Goal: Communication & Community: Answer question/provide support

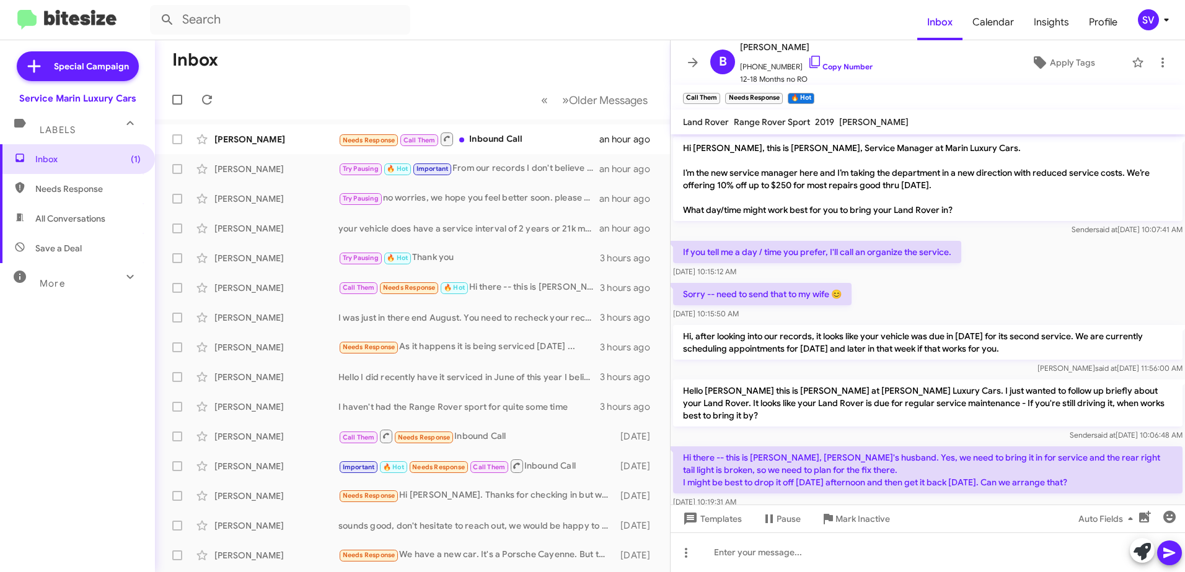
scroll to position [70, 0]
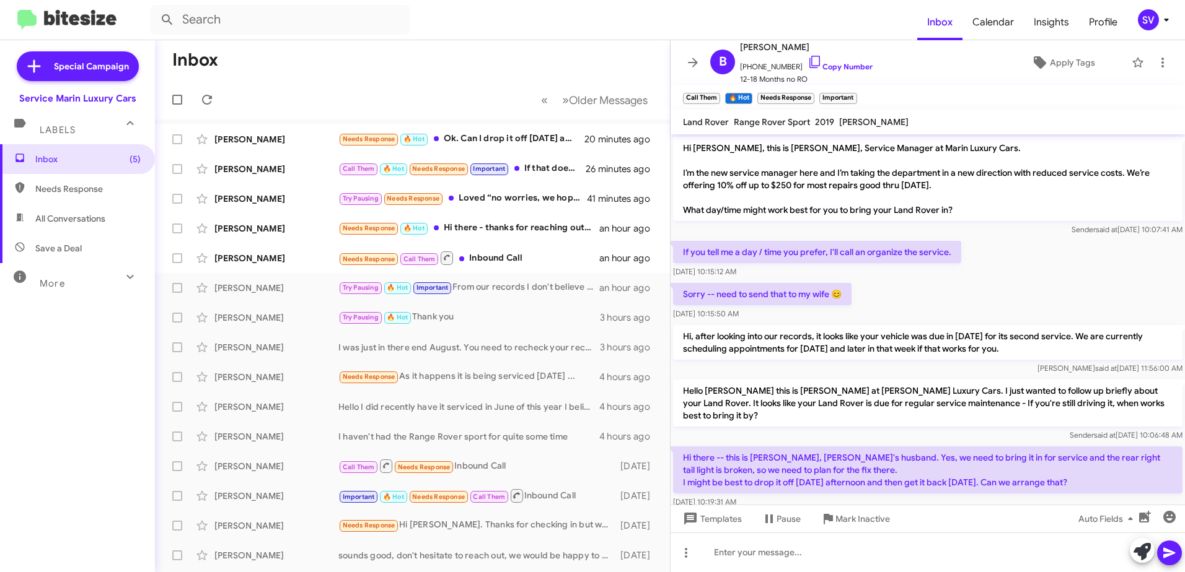
scroll to position [136, 0]
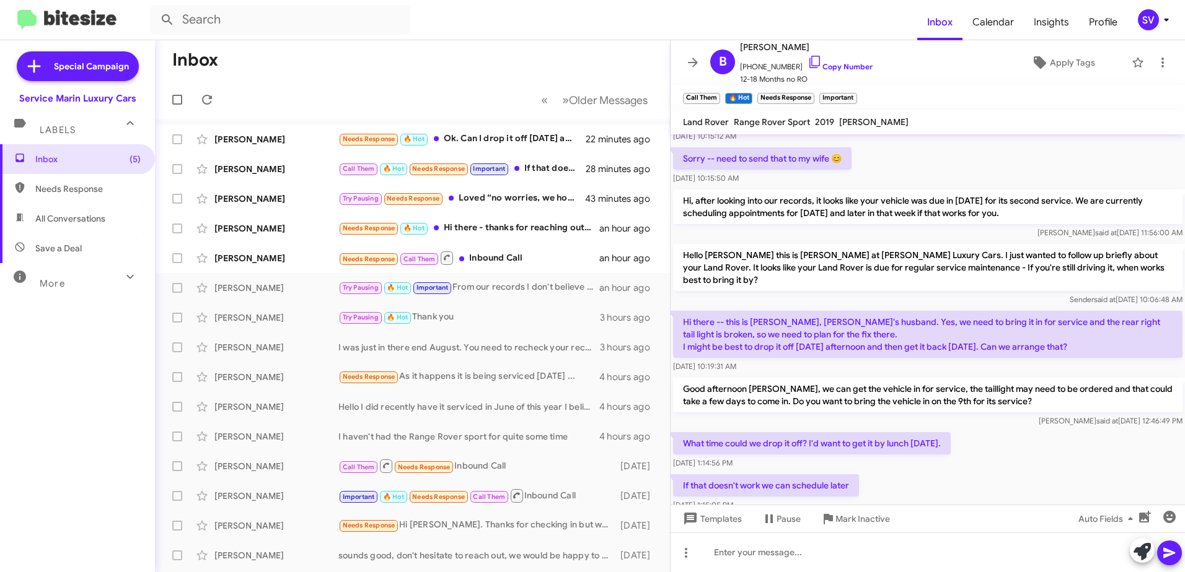
click at [1002, 118] on mat-toolbar "Land Rover Range Rover Sport 2019 [PERSON_NAME]" at bounding box center [927, 122] width 514 height 25
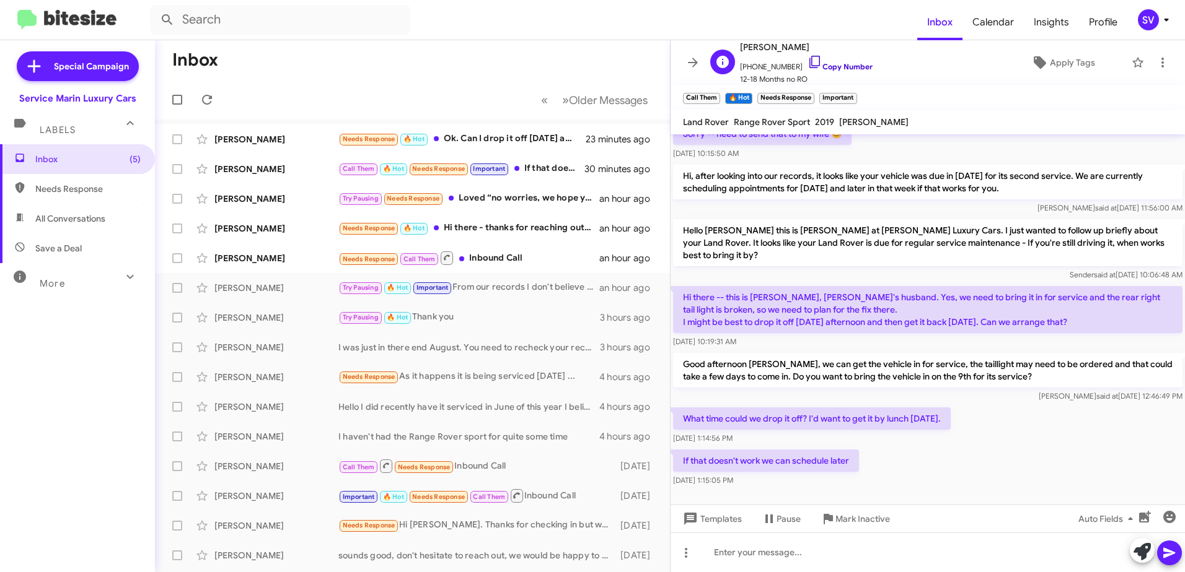
click at [807, 61] on icon at bounding box center [814, 62] width 15 height 15
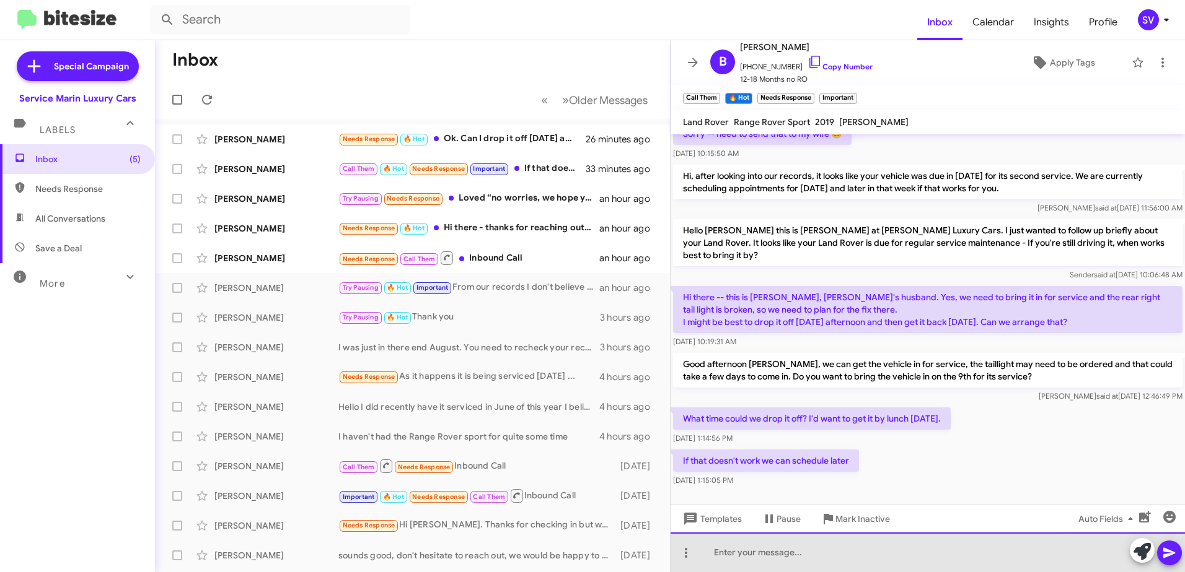
click at [728, 555] on div at bounding box center [927, 553] width 514 height 40
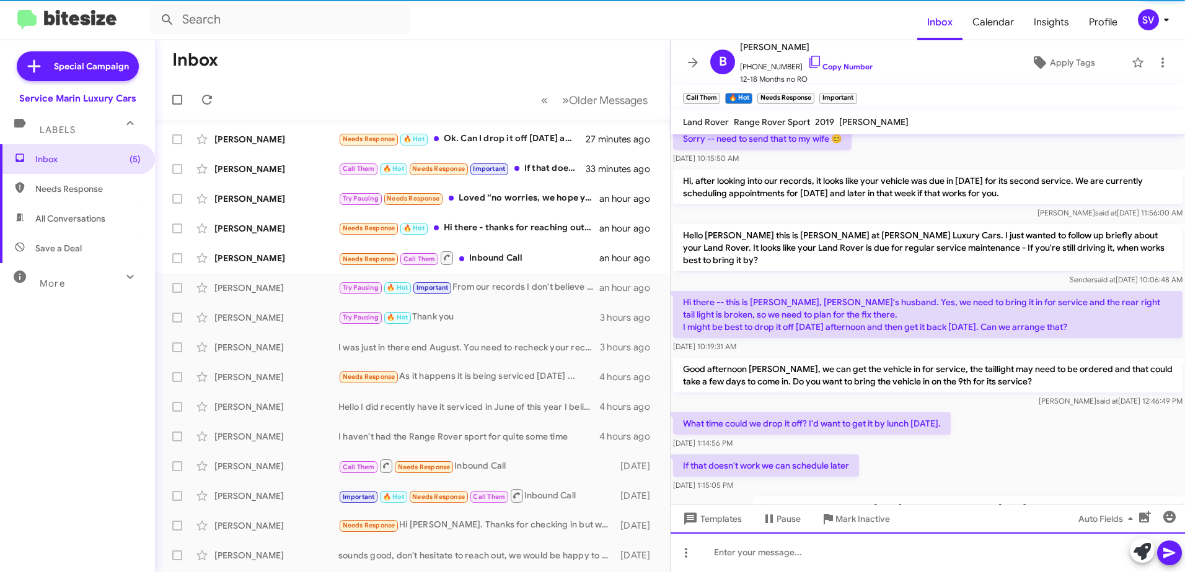
scroll to position [206, 0]
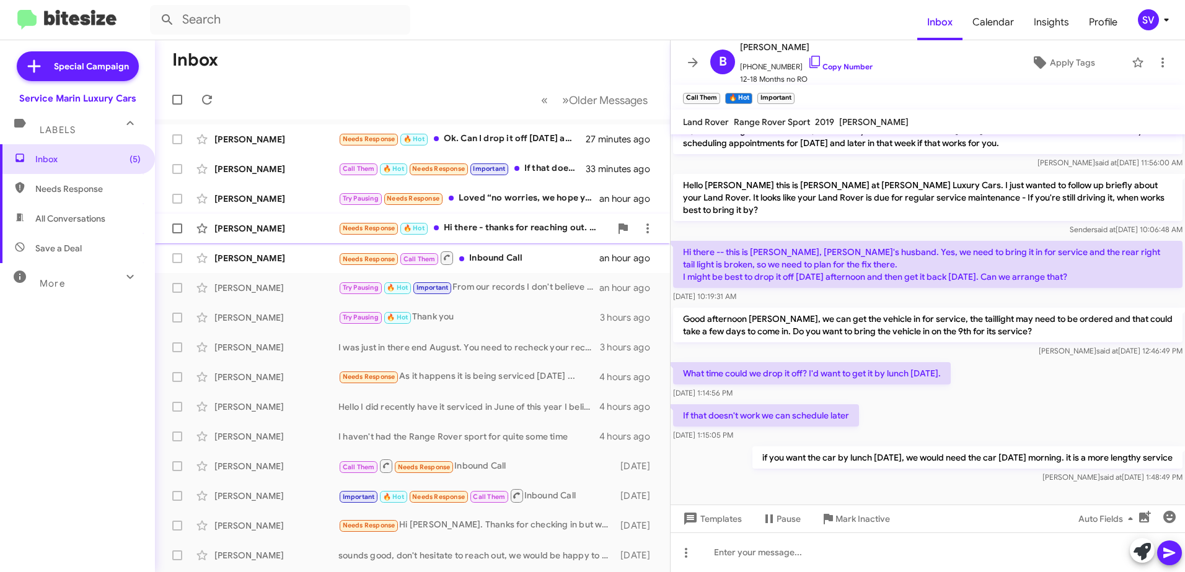
click at [488, 232] on div "Needs Response 🔥 Hot Hi there - thanks for reaching out. We're just shy of 1200…" at bounding box center [474, 228] width 272 height 14
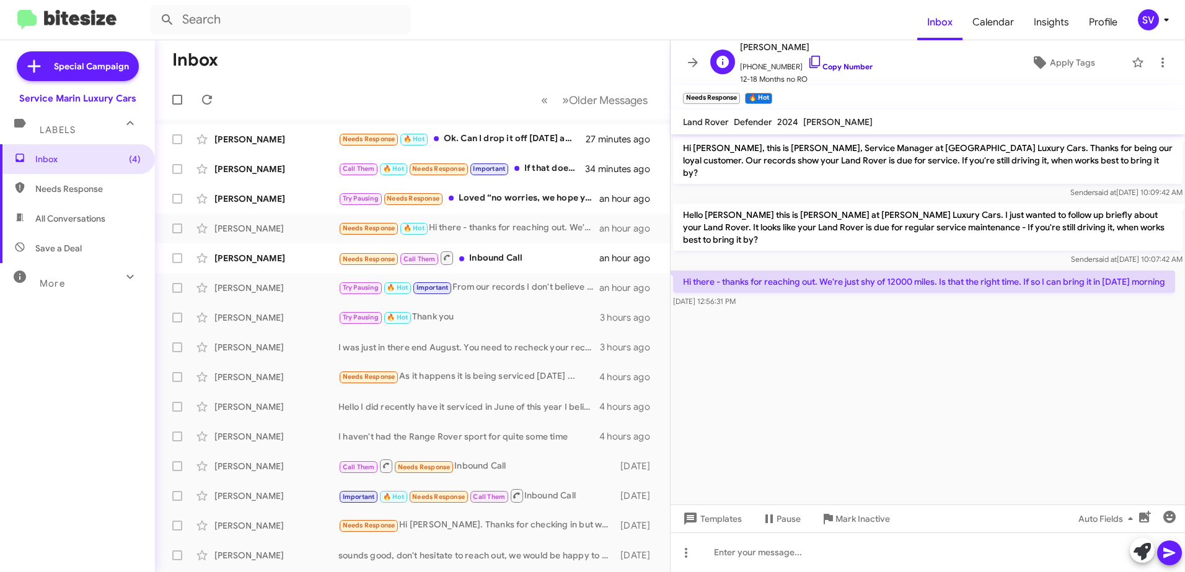
drag, startPoint x: 799, startPoint y: 64, endPoint x: 851, endPoint y: 66, distance: 52.1
click at [807, 64] on icon at bounding box center [814, 62] width 15 height 15
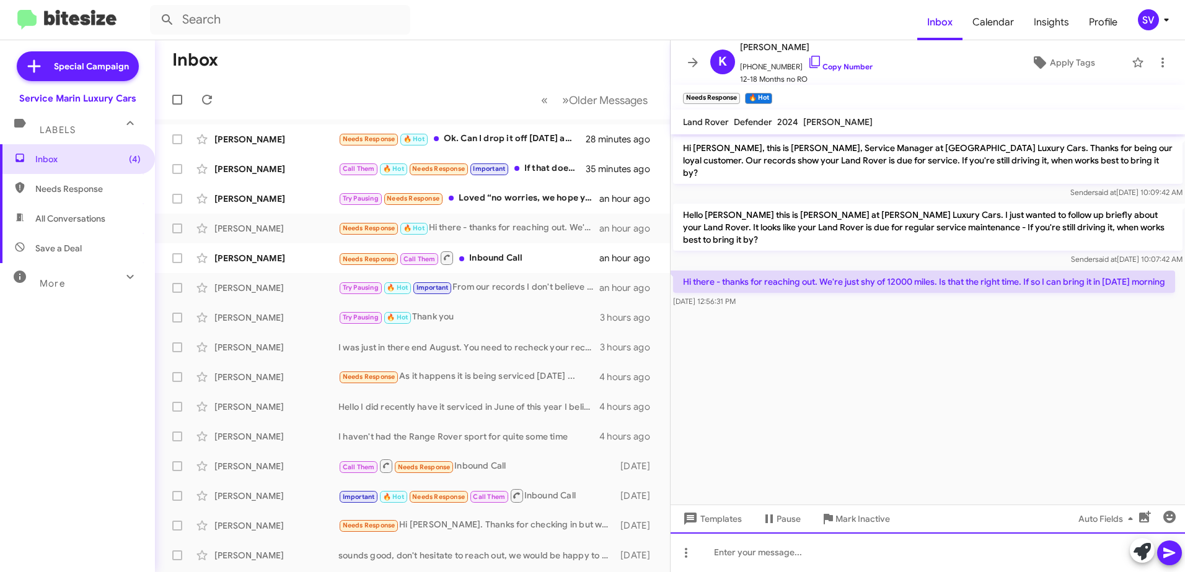
click at [779, 556] on div at bounding box center [927, 553] width 514 height 40
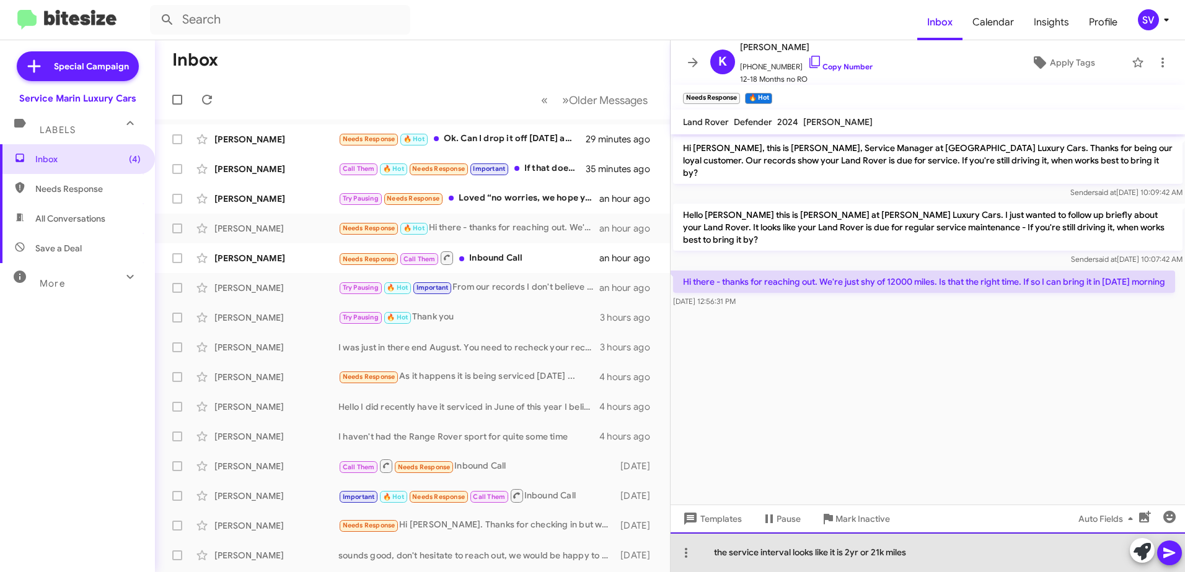
click at [931, 559] on div "the service interval looks like it is 2yr or 21k miles" at bounding box center [927, 553] width 514 height 40
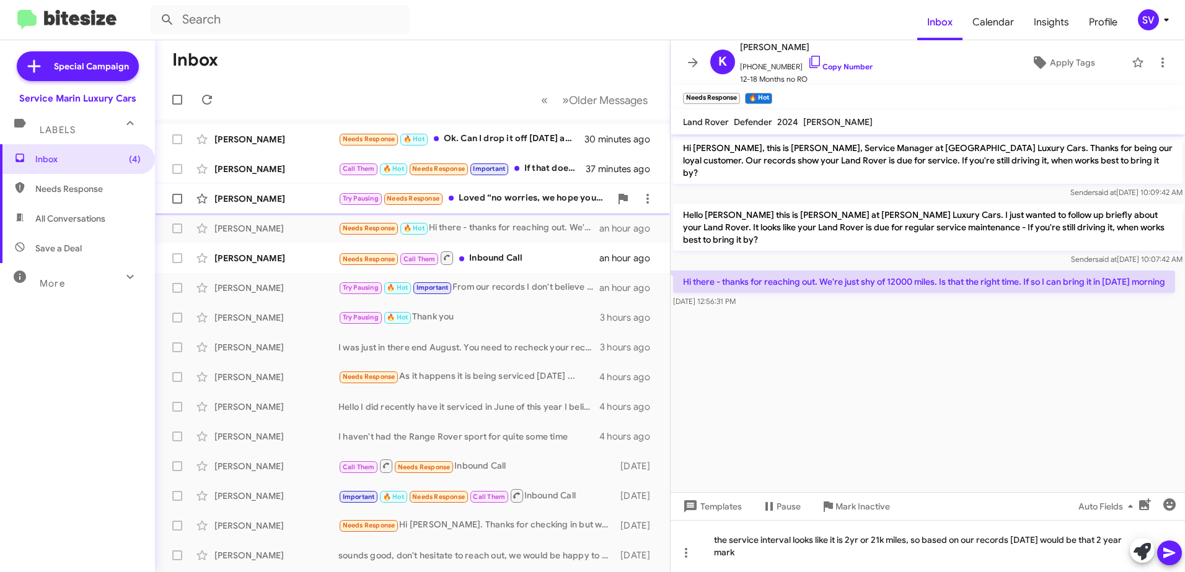
click at [512, 204] on div "Try Pausing Needs Response Loved “no worries, we hope you feel better soon. ple…" at bounding box center [474, 198] width 272 height 14
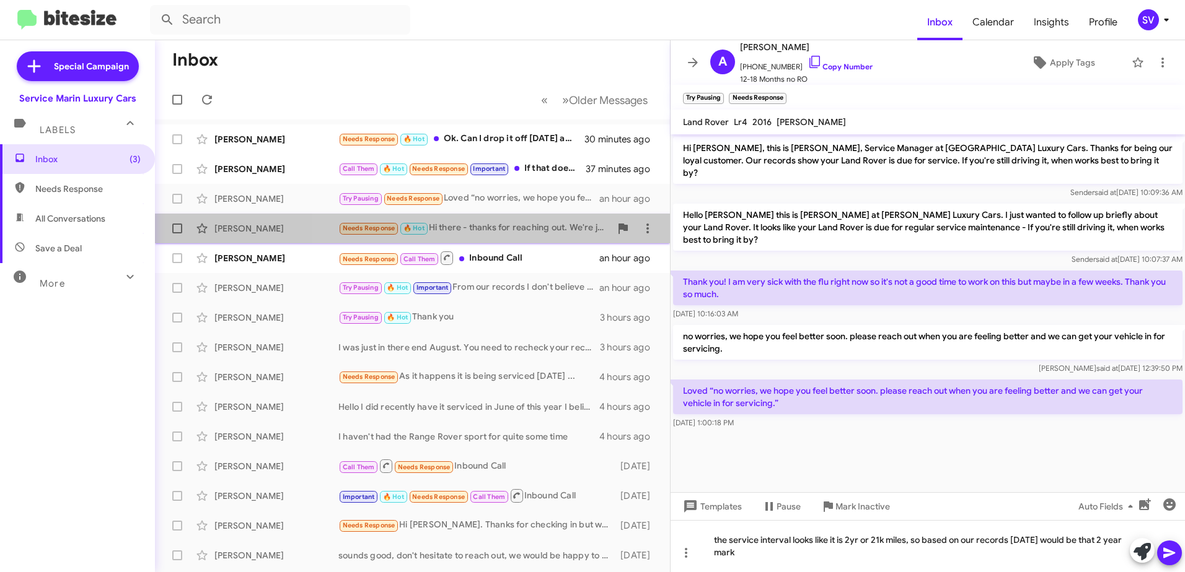
click at [495, 228] on div "Needs Response 🔥 Hot Hi there - thanks for reaching out. We're just shy of 1200…" at bounding box center [474, 228] width 272 height 14
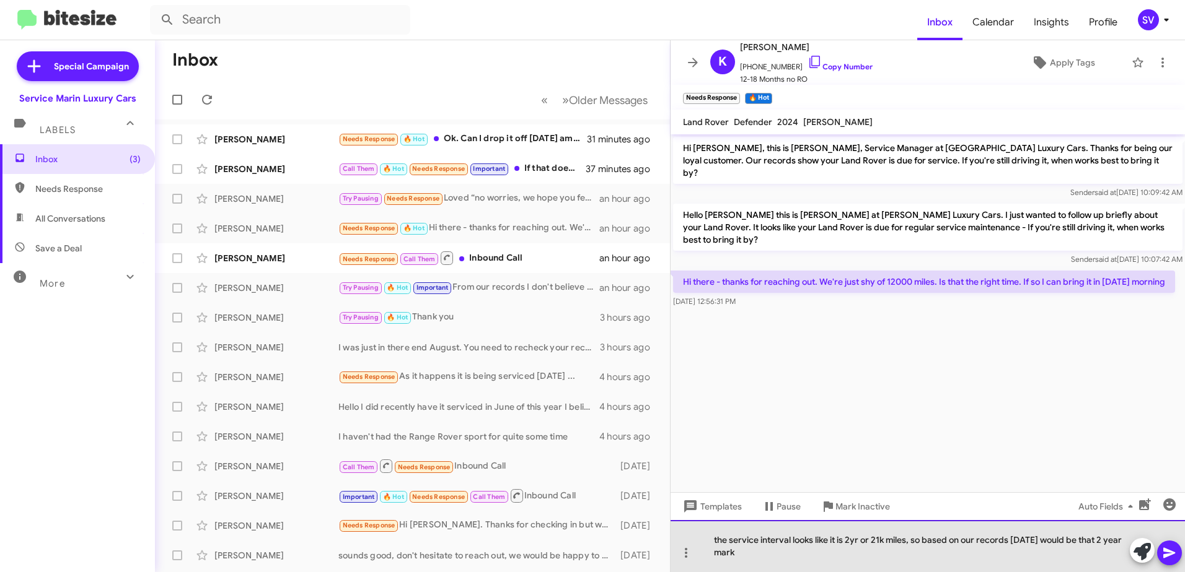
drag, startPoint x: 766, startPoint y: 553, endPoint x: 711, endPoint y: 541, distance: 57.0
click at [711, 541] on div "the service interval looks like it is 2yr or 21k miles, so based on our records…" at bounding box center [927, 546] width 514 height 52
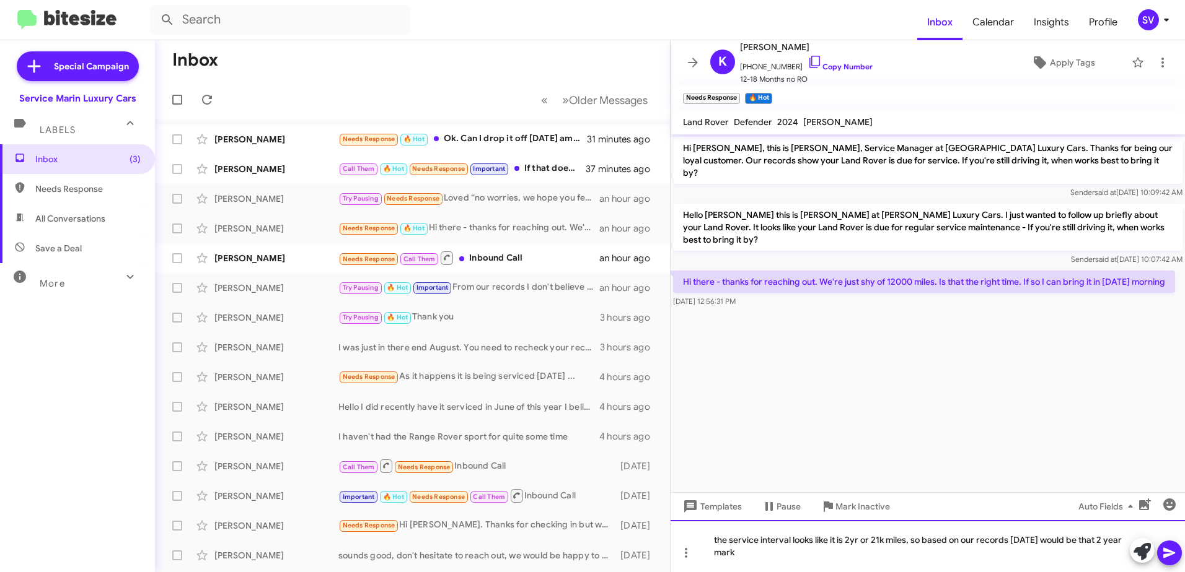
click at [769, 553] on div "the service interval looks like it is 2yr or 21k miles, so based on our records…" at bounding box center [927, 546] width 514 height 52
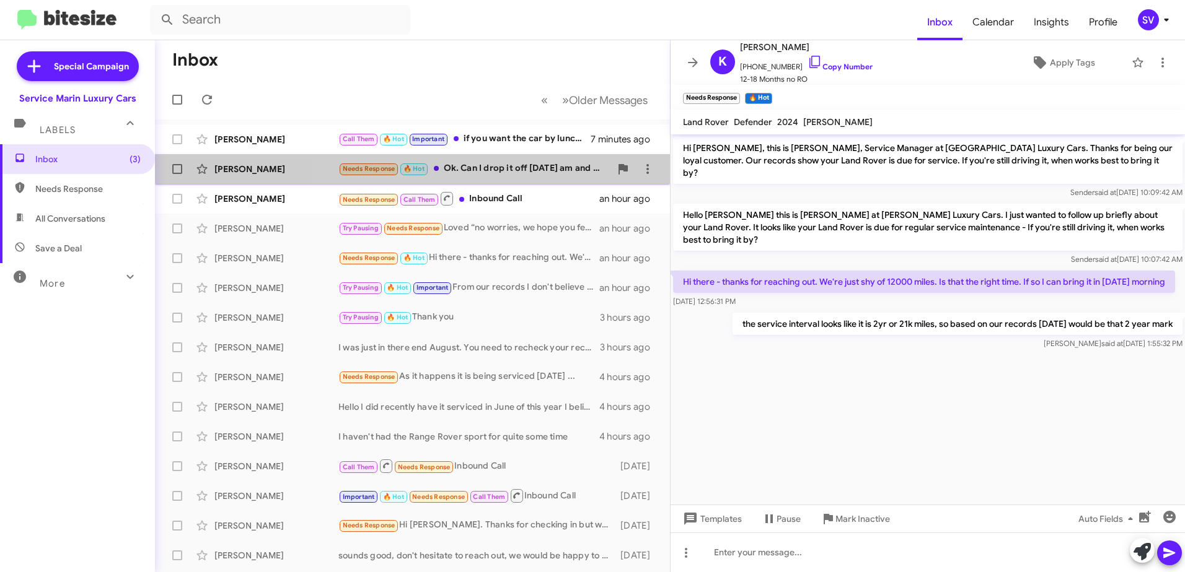
click at [493, 175] on div "Needs Response 🔥 Hot Ok. Can I drop it off [DATE] am and pick up [DATE] afterno…" at bounding box center [474, 169] width 272 height 14
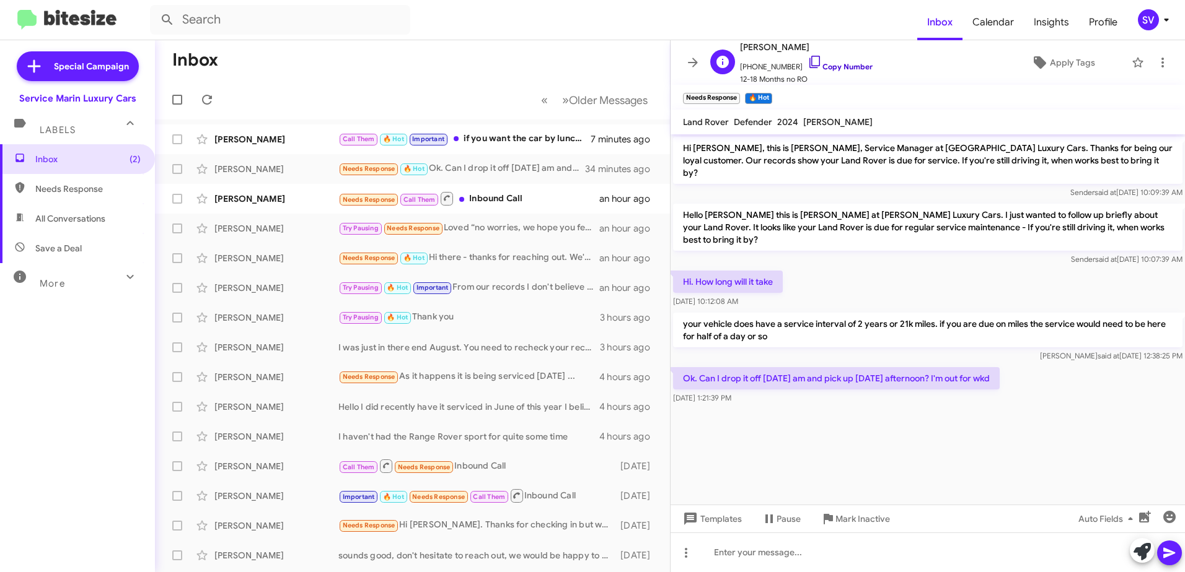
click at [809, 65] on icon at bounding box center [814, 62] width 11 height 12
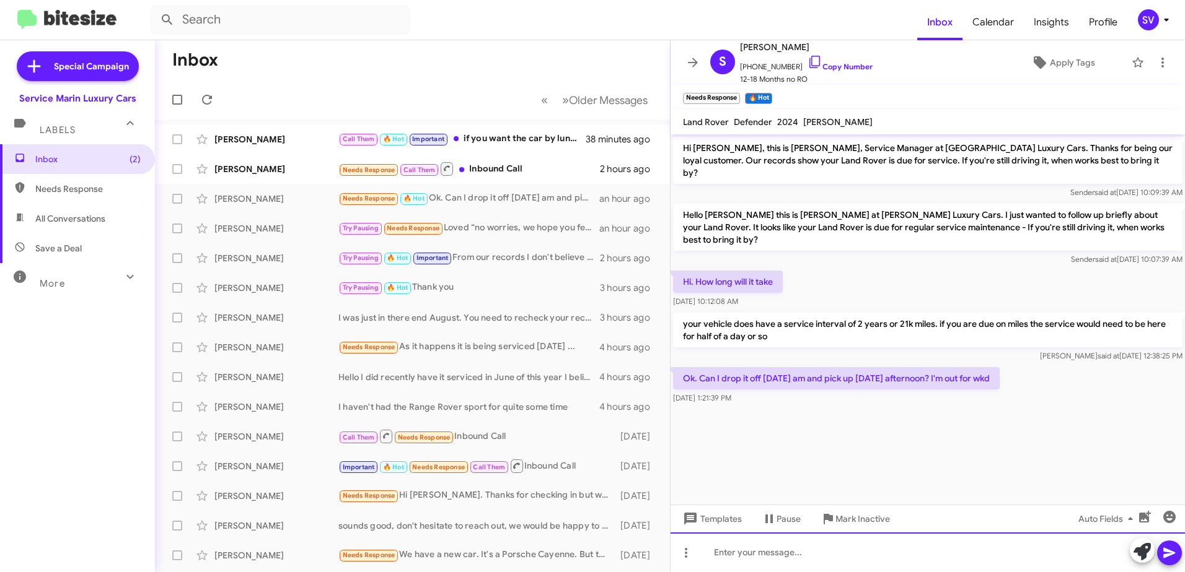
click at [758, 554] on div at bounding box center [927, 553] width 514 height 40
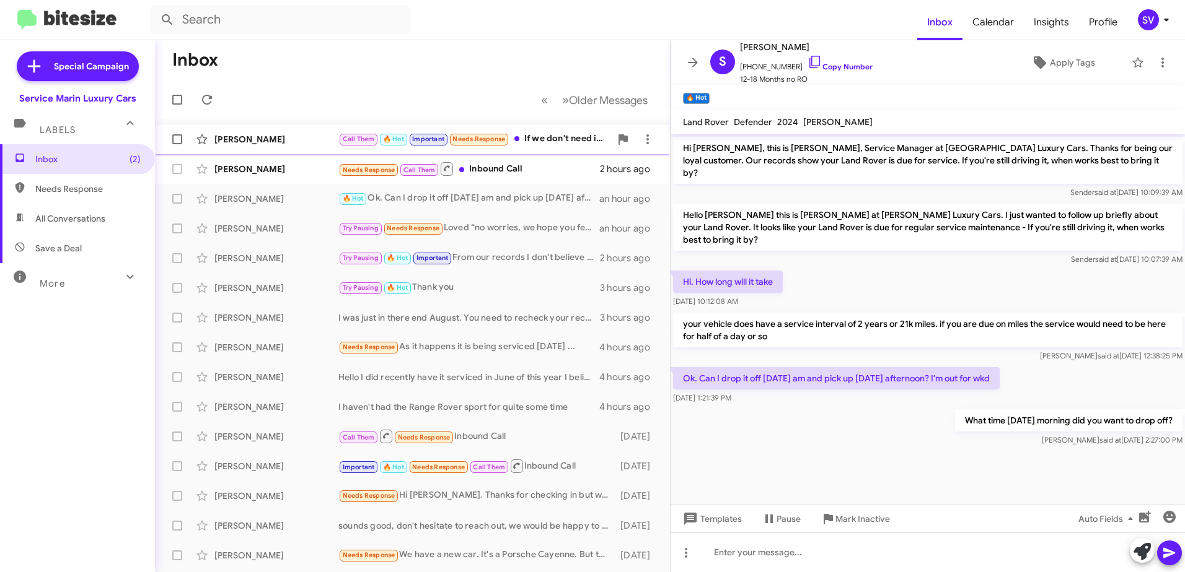
click at [553, 141] on div "Call Them 🔥 Hot Important Needs Response If we don't need it back [DATE], could…" at bounding box center [474, 139] width 272 height 14
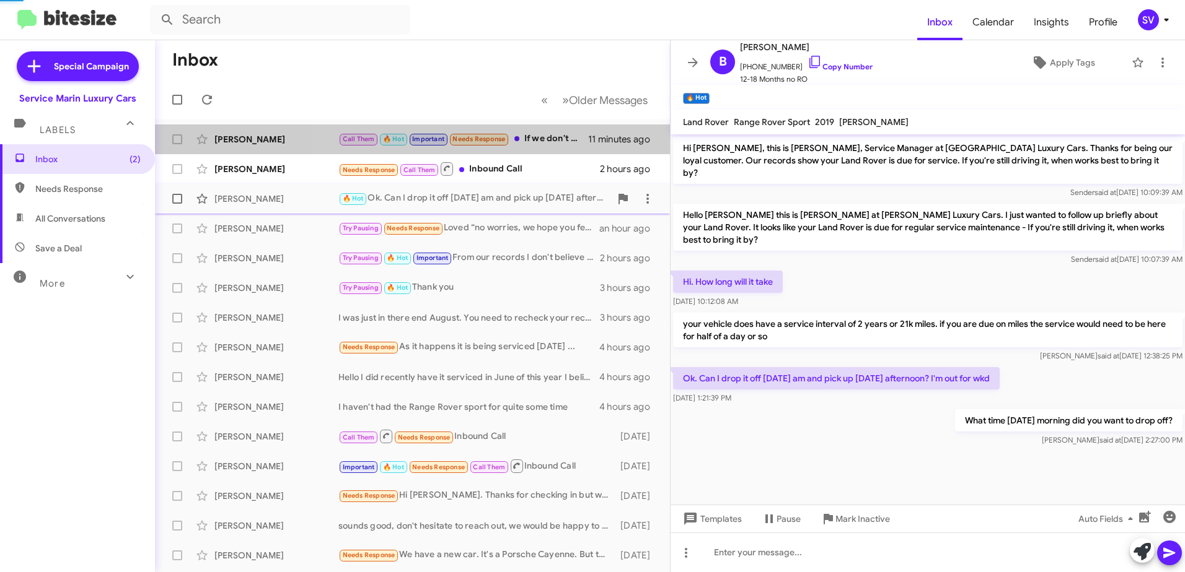
scroll to position [263, 0]
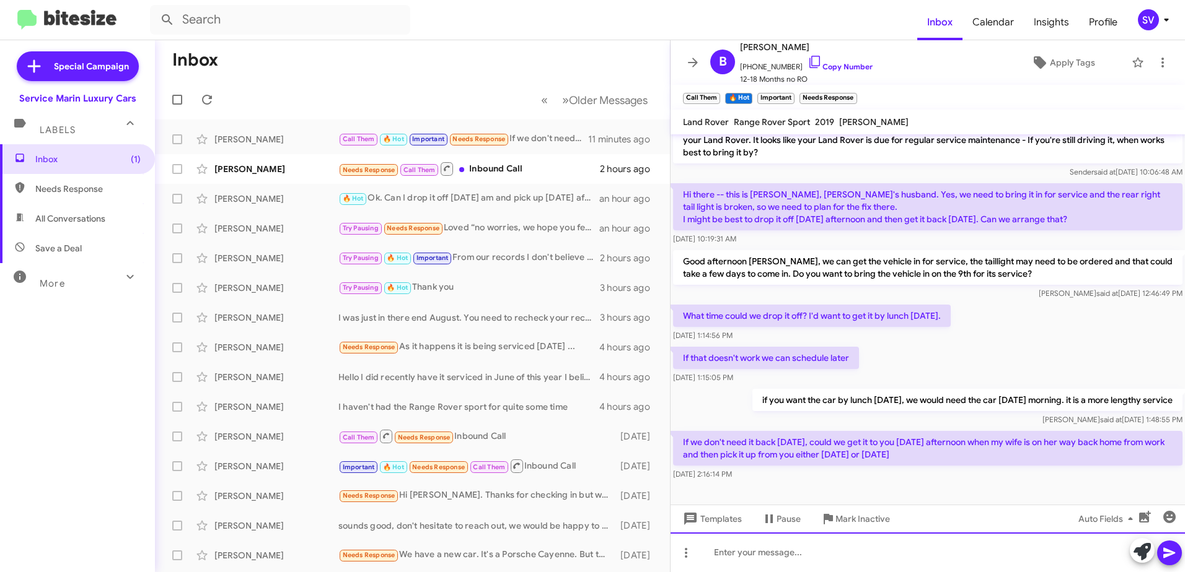
click at [734, 554] on div at bounding box center [927, 553] width 514 height 40
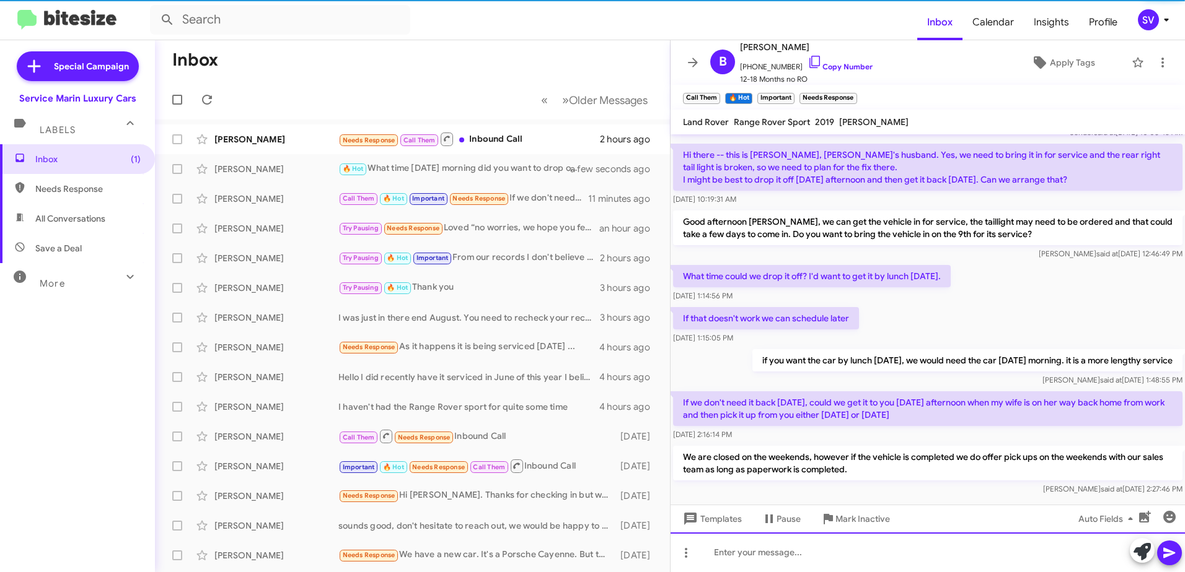
scroll to position [321, 0]
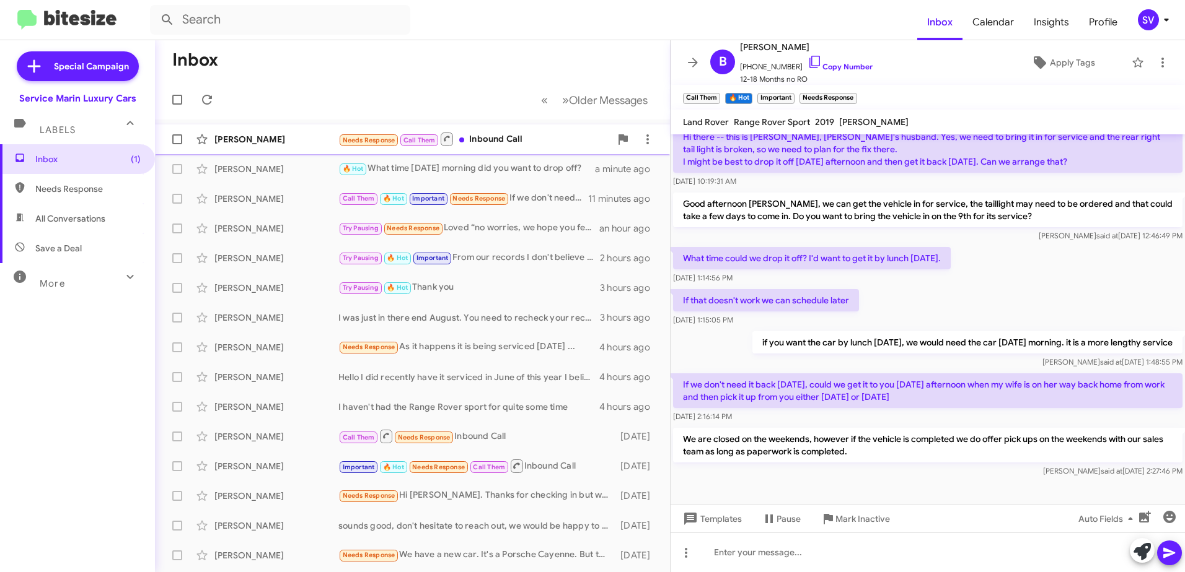
click at [559, 135] on div "Needs Response Call Them Inbound Call" at bounding box center [474, 138] width 272 height 15
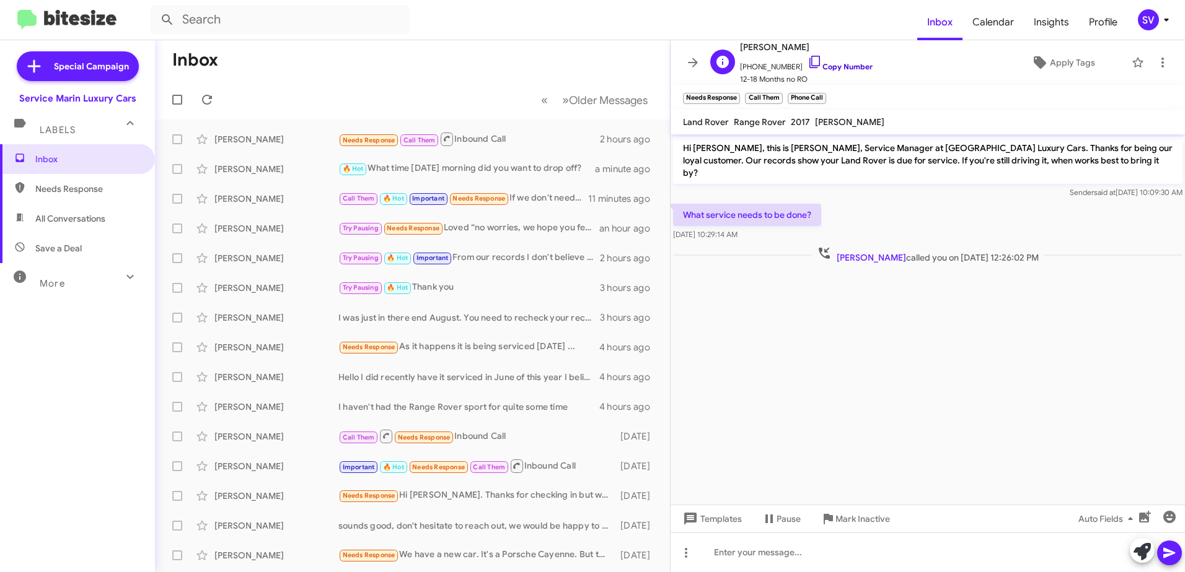
click at [807, 62] on icon at bounding box center [814, 62] width 15 height 15
click at [475, 169] on div "🔥 Hot What time [DATE] morning did you want to drop off?" at bounding box center [474, 169] width 272 height 14
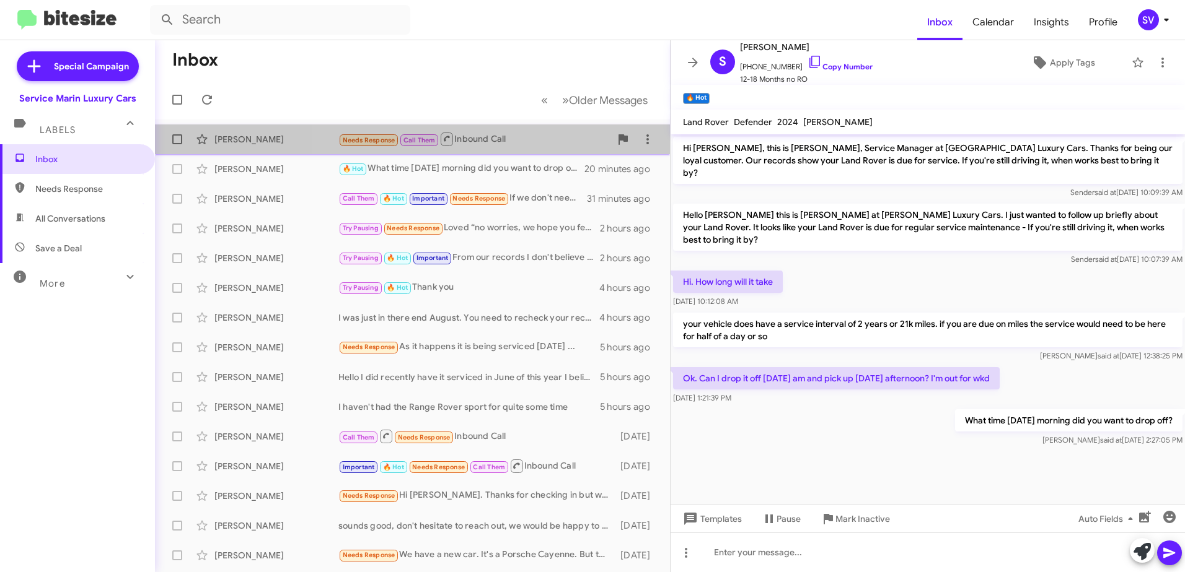
click at [539, 145] on div "Needs Response Call Them Inbound Call" at bounding box center [474, 138] width 272 height 15
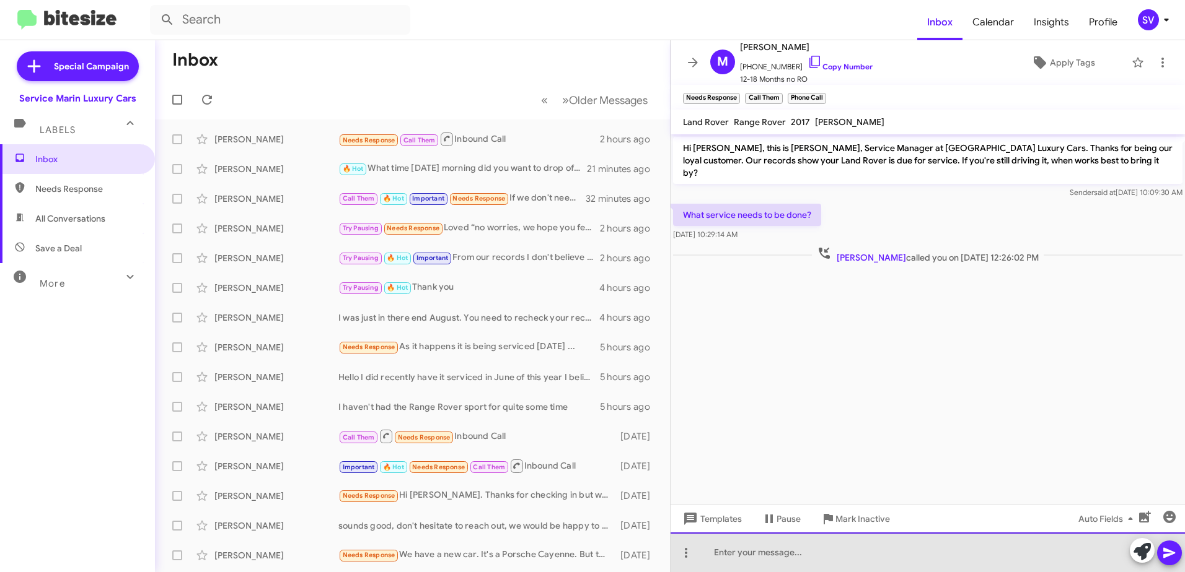
drag, startPoint x: 794, startPoint y: 556, endPoint x: 781, endPoint y: 548, distance: 15.3
click at [794, 555] on div at bounding box center [927, 553] width 514 height 40
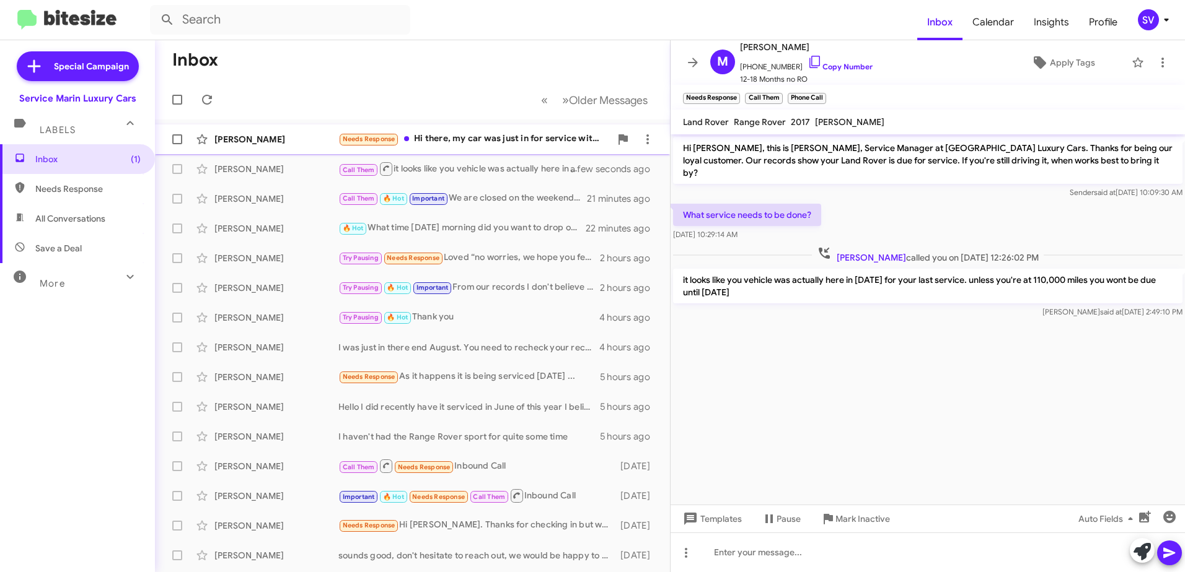
click at [466, 144] on div "Needs Response Hi there, my car was just in for service within the last month." at bounding box center [474, 139] width 272 height 14
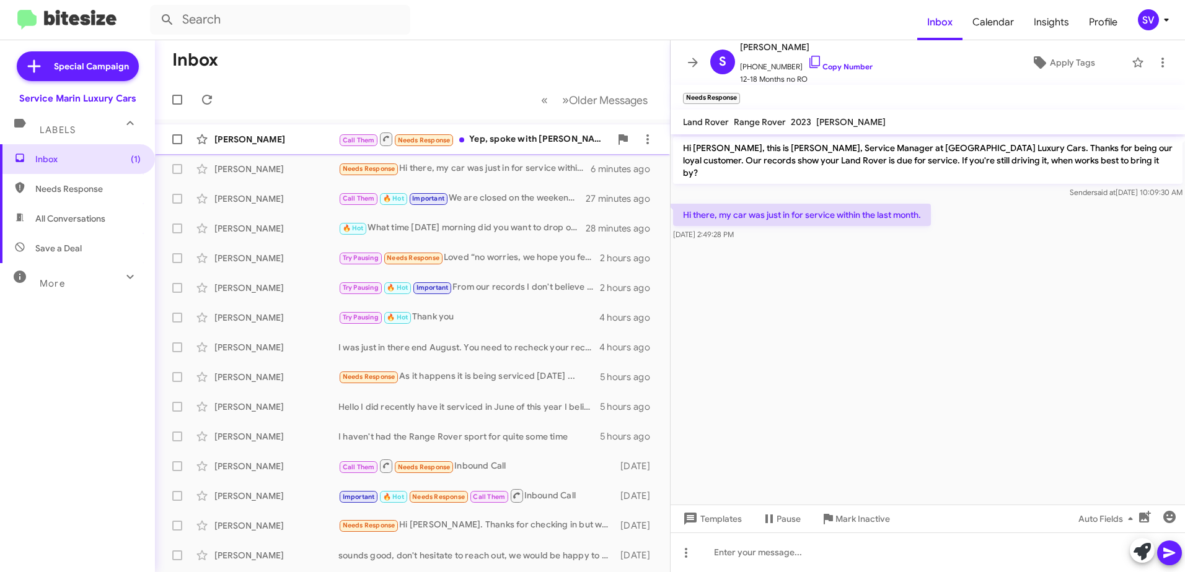
click at [523, 137] on div "Call Them Needs Response Yep, spoke with [PERSON_NAME] earlier." at bounding box center [474, 138] width 272 height 15
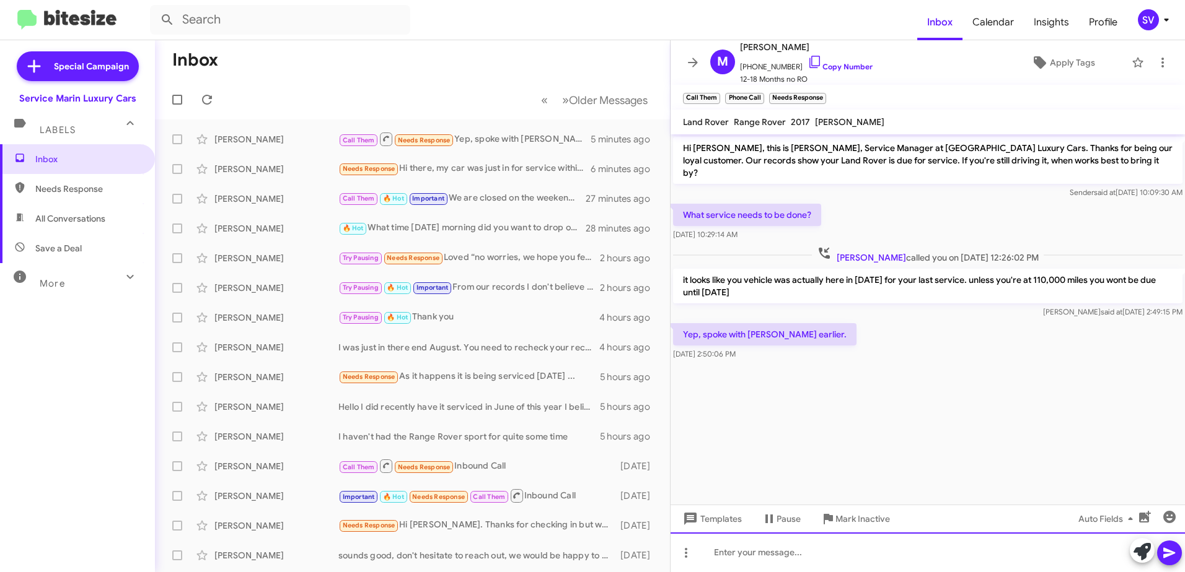
click at [796, 557] on div at bounding box center [927, 553] width 514 height 40
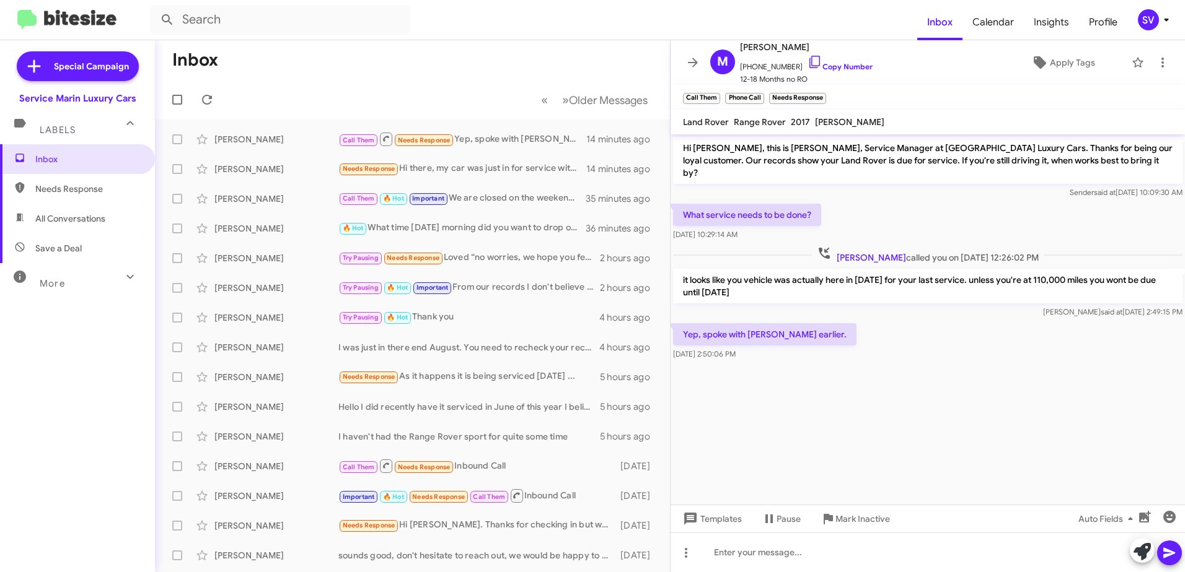
click at [963, 367] on cdk-virtual-scroll-viewport "Hi [PERSON_NAME], this is [PERSON_NAME], Service Manager at [GEOGRAPHIC_DATA] L…" at bounding box center [927, 319] width 514 height 370
click at [1046, 429] on cdk-virtual-scroll-viewport "Hi [PERSON_NAME], this is [PERSON_NAME], Service Manager at [GEOGRAPHIC_DATA] L…" at bounding box center [927, 319] width 514 height 370
